Goal: Find specific page/section: Find specific page/section

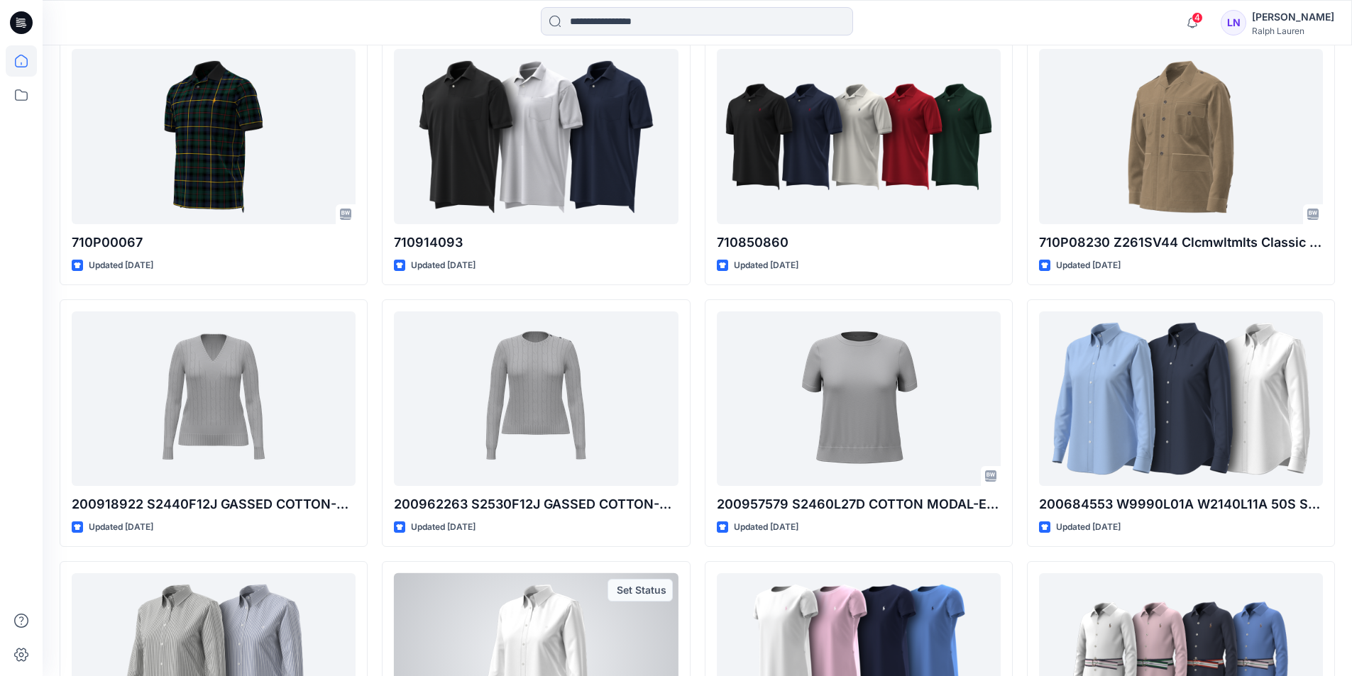
scroll to position [1936, 0]
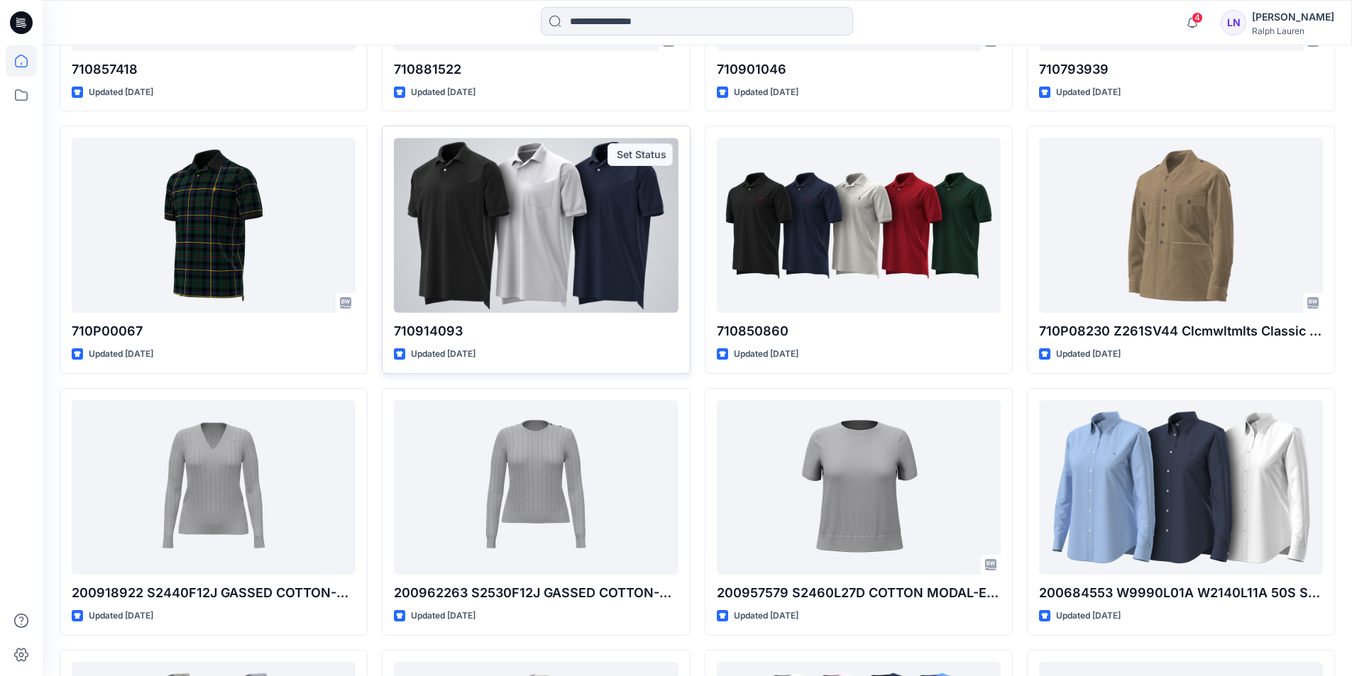
click at [500, 257] on div at bounding box center [536, 225] width 284 height 175
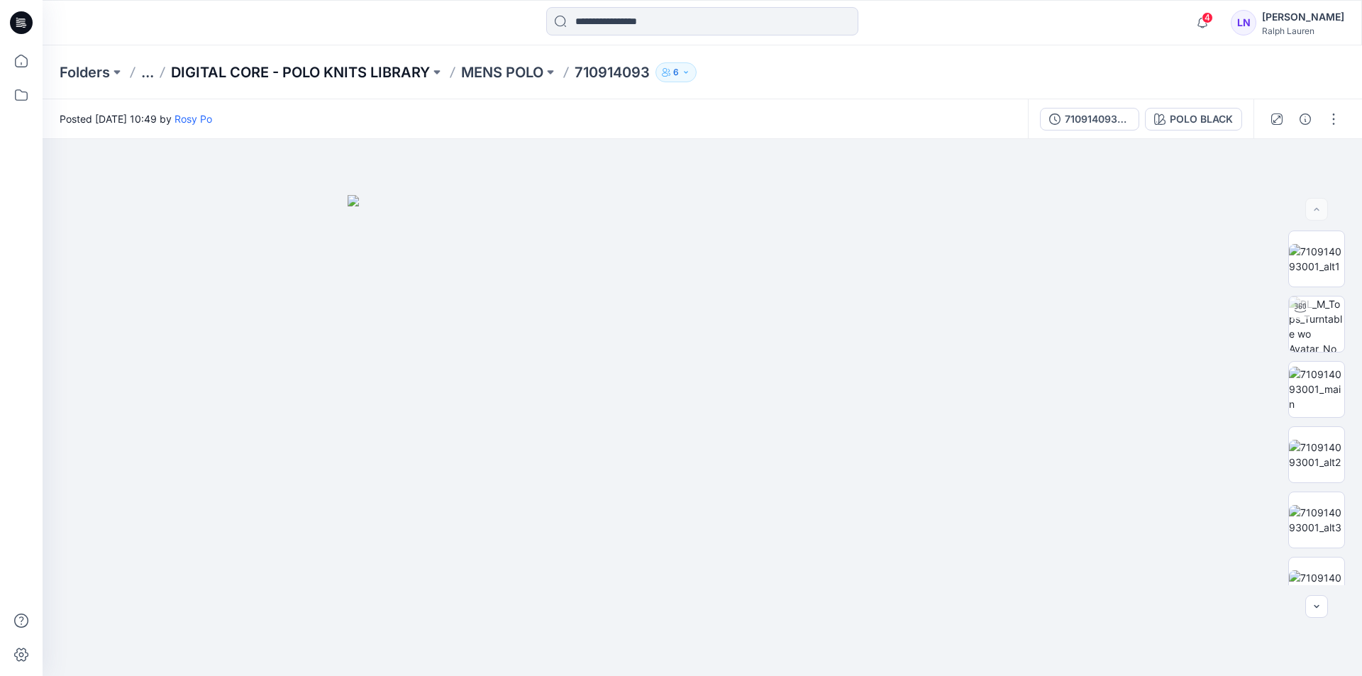
click at [247, 70] on p "DIGITAL CORE - POLO KNITS LIBRARY" at bounding box center [300, 72] width 259 height 20
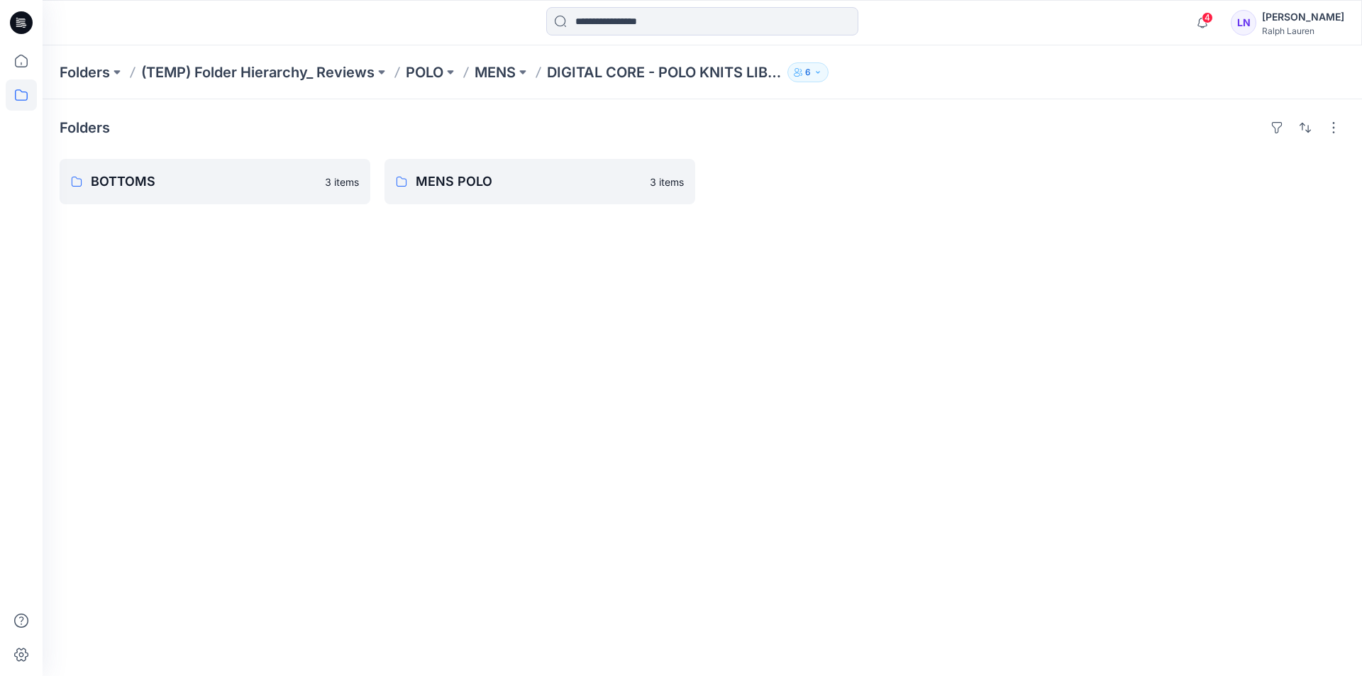
click at [455, 503] on div "Folders BOTTOMS 3 items MENS POLO 3 items" at bounding box center [703, 387] width 1320 height 577
